Goal: Transaction & Acquisition: Purchase product/service

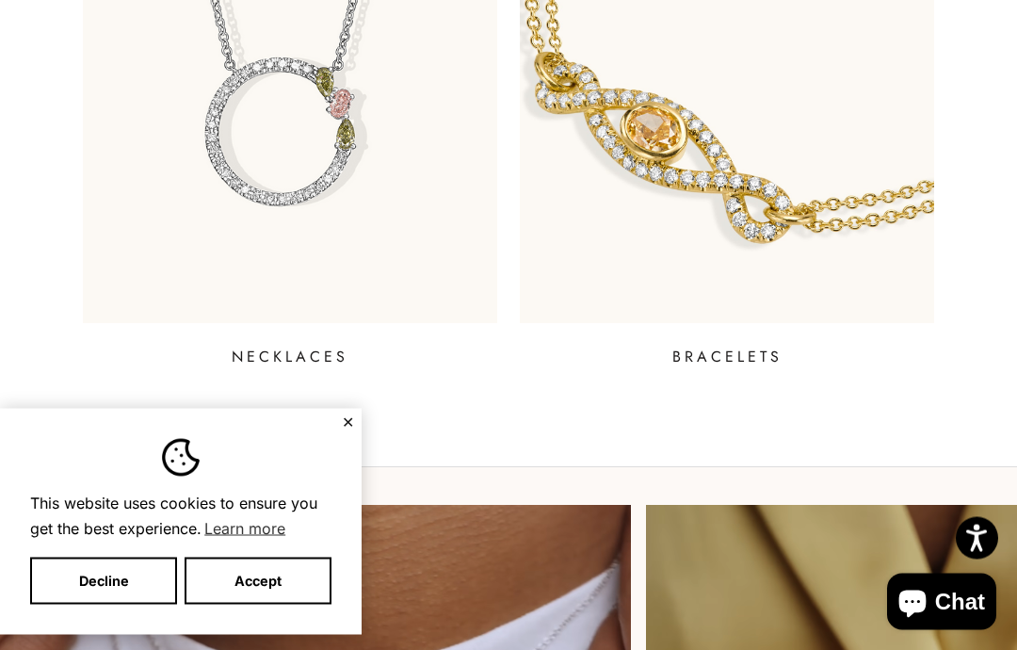
scroll to position [1591, 0]
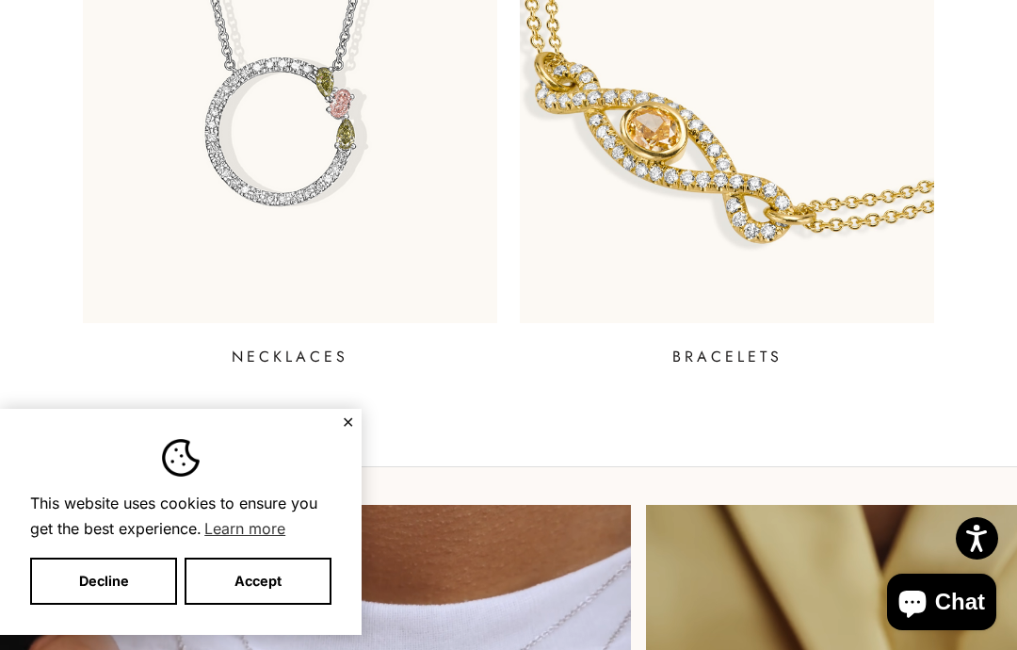
click at [349, 427] on button "✕" at bounding box center [348, 421] width 12 height 11
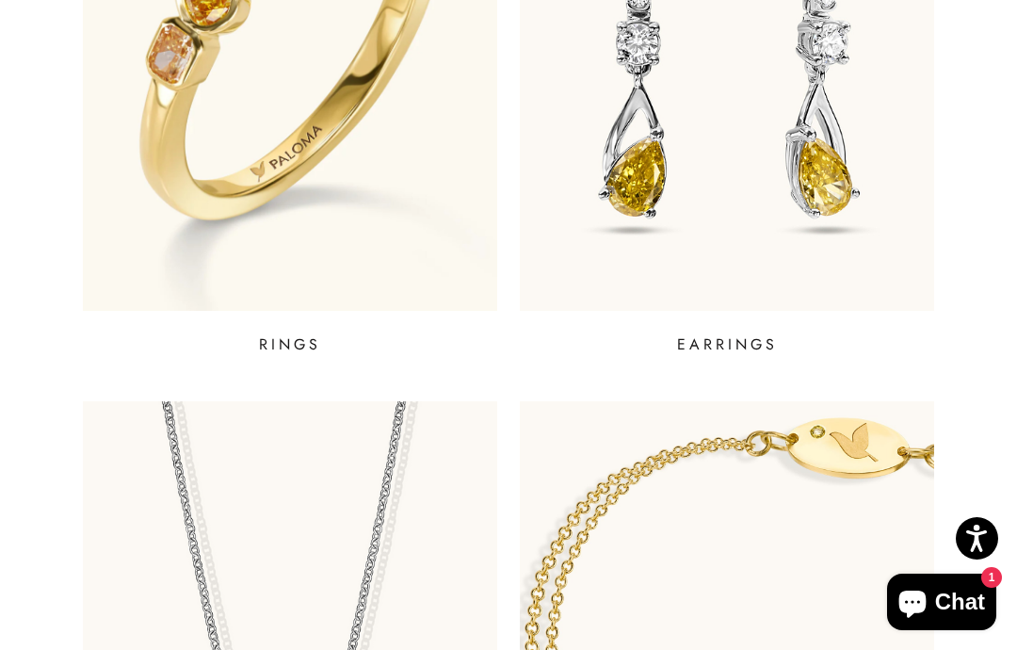
scroll to position [948, 0]
click at [647, 260] on img at bounding box center [727, 30] width 414 height 564
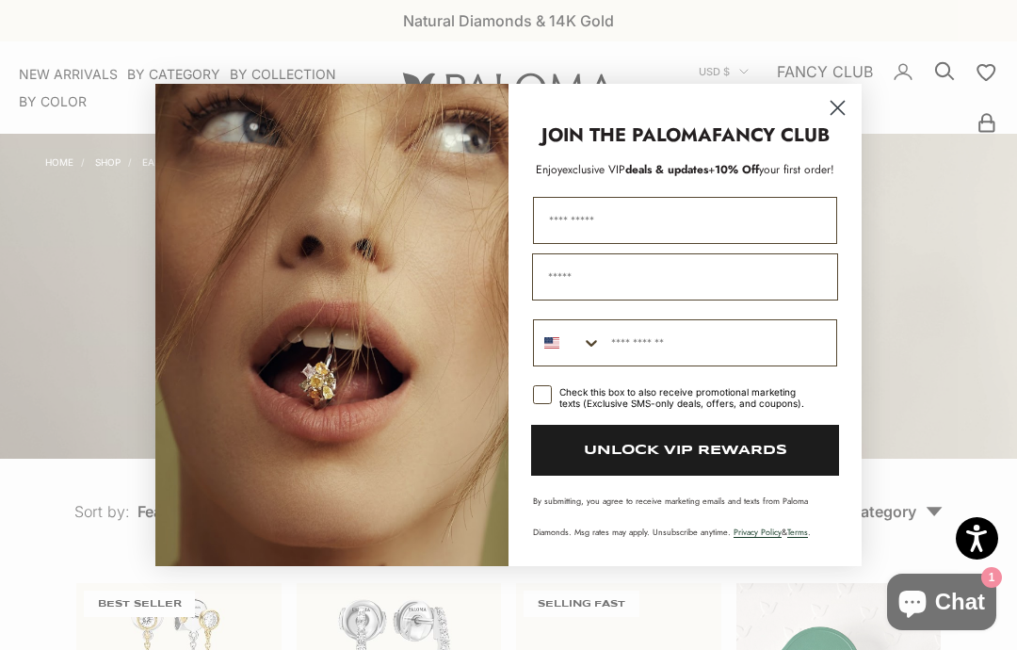
click at [832, 107] on circle "Close dialog" at bounding box center [837, 107] width 31 height 31
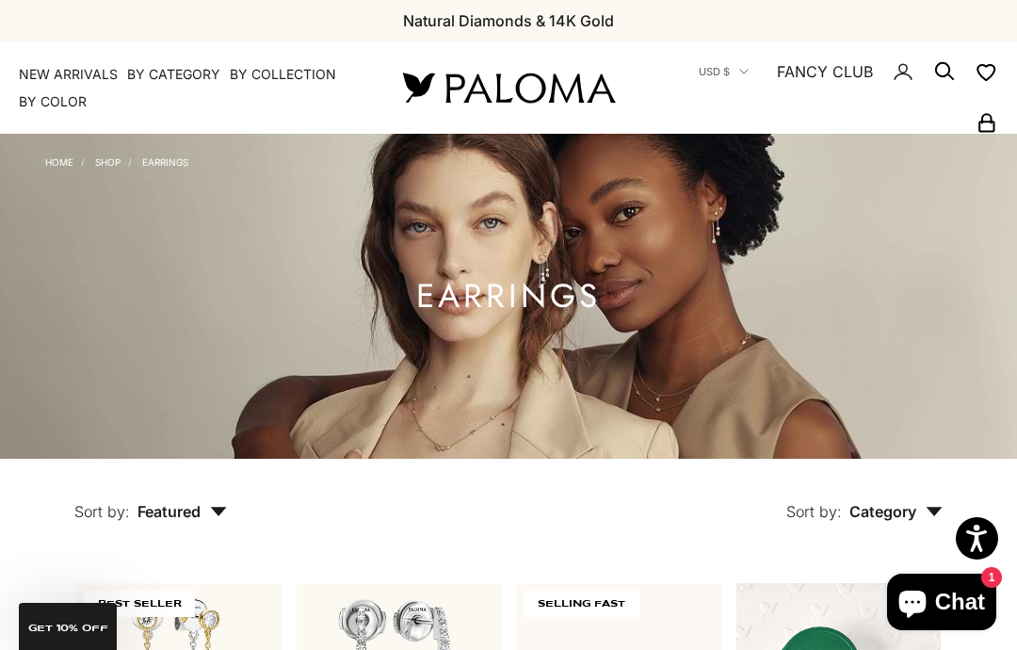
click at [120, 167] on link "Shop" at bounding box center [107, 161] width 25 height 11
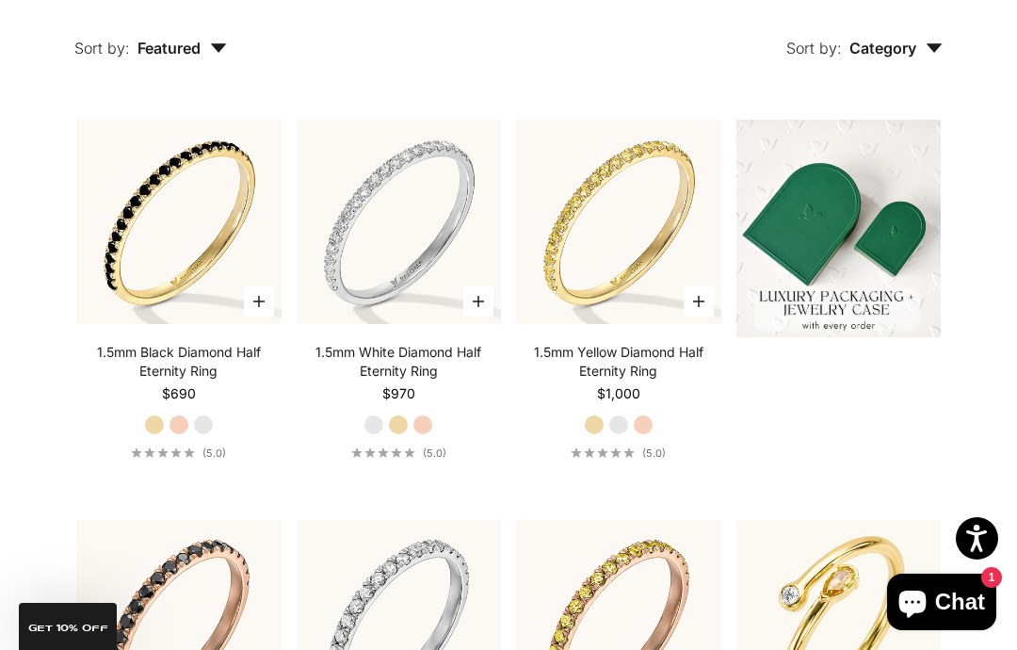
scroll to position [310, 0]
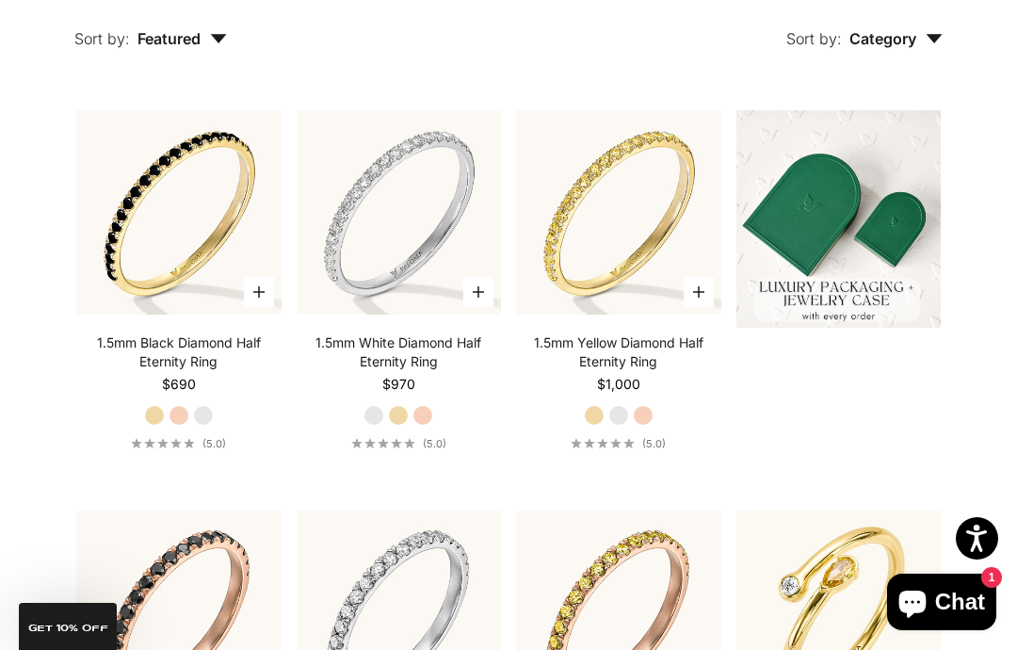
click at [172, 416] on label "Rose Gold" at bounding box center [179, 415] width 21 height 21
click at [201, 409] on label "White Gold" at bounding box center [203, 415] width 21 height 21
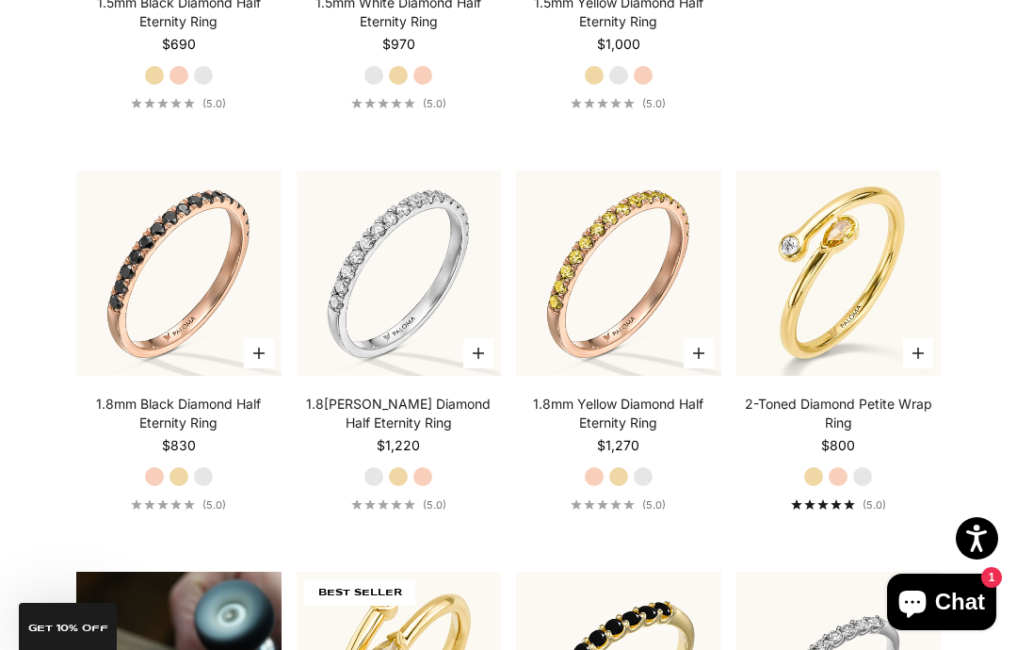
scroll to position [712, 0]
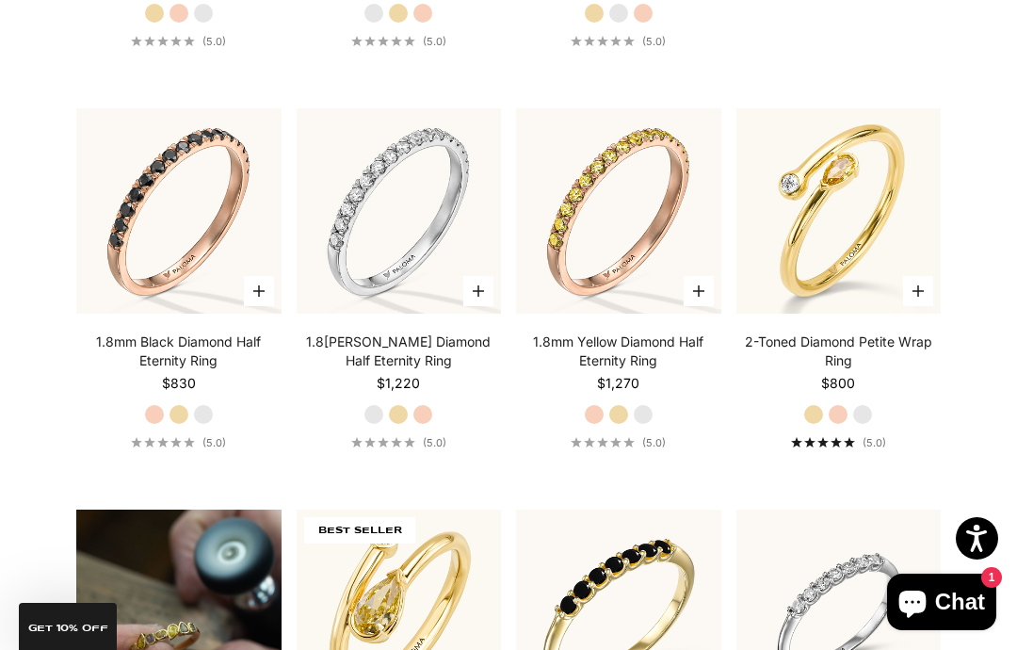
click at [179, 407] on label "Yellow Gold" at bounding box center [179, 414] width 21 height 21
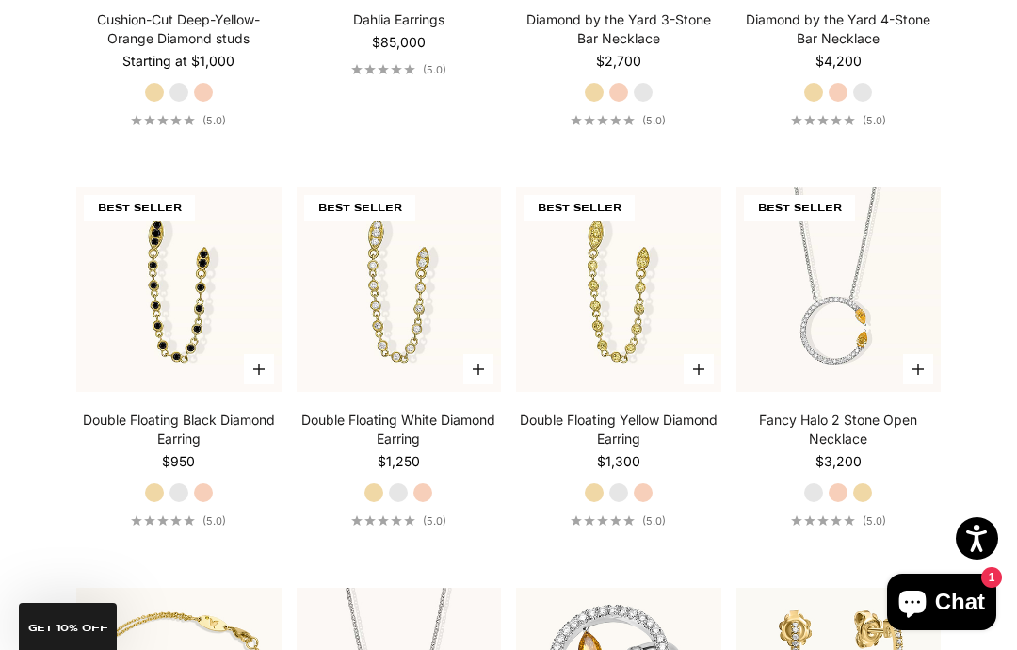
scroll to position [5819, 0]
